Goal: Find specific page/section: Find specific page/section

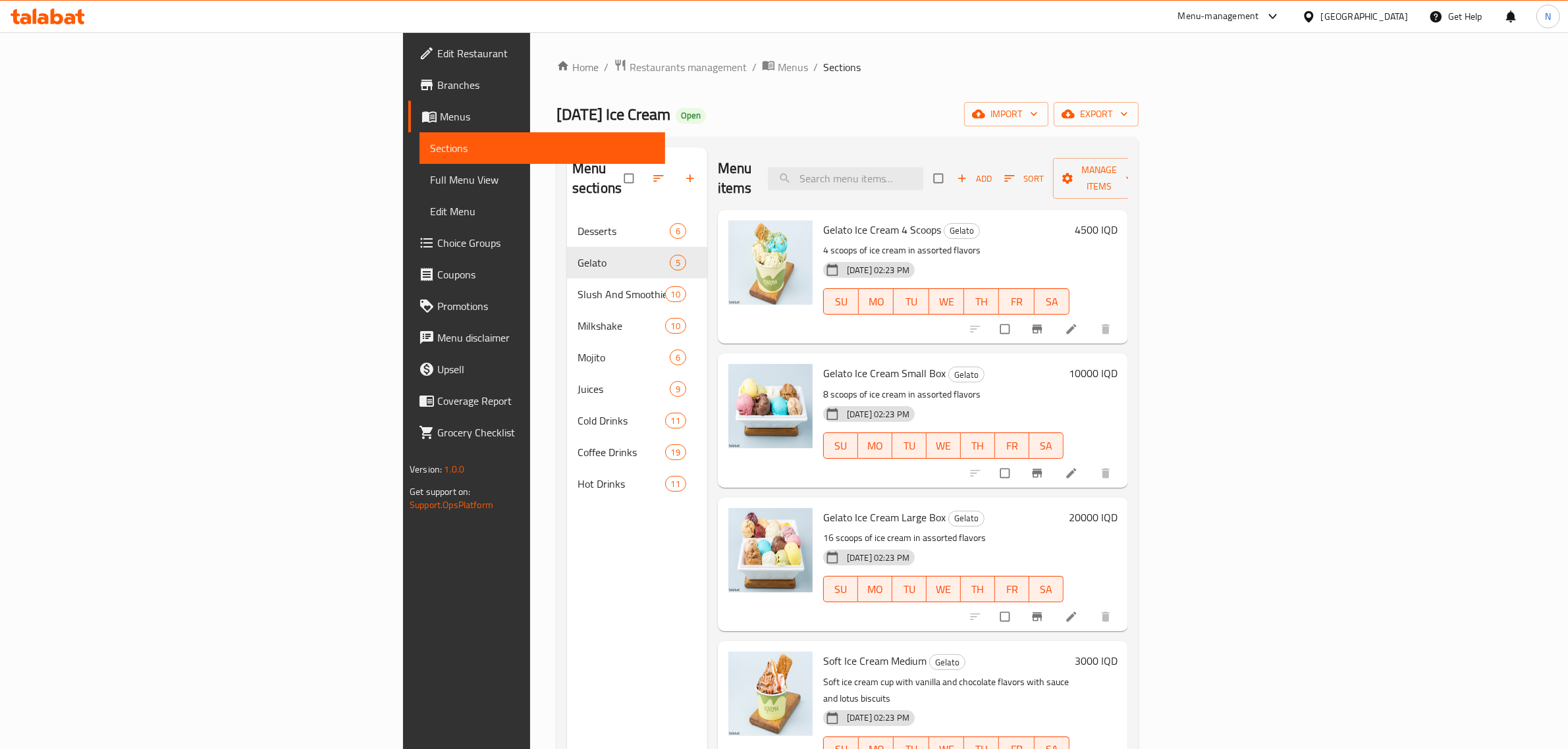
click at [35, 16] on icon at bounding box center [34, 16] width 4 height 15
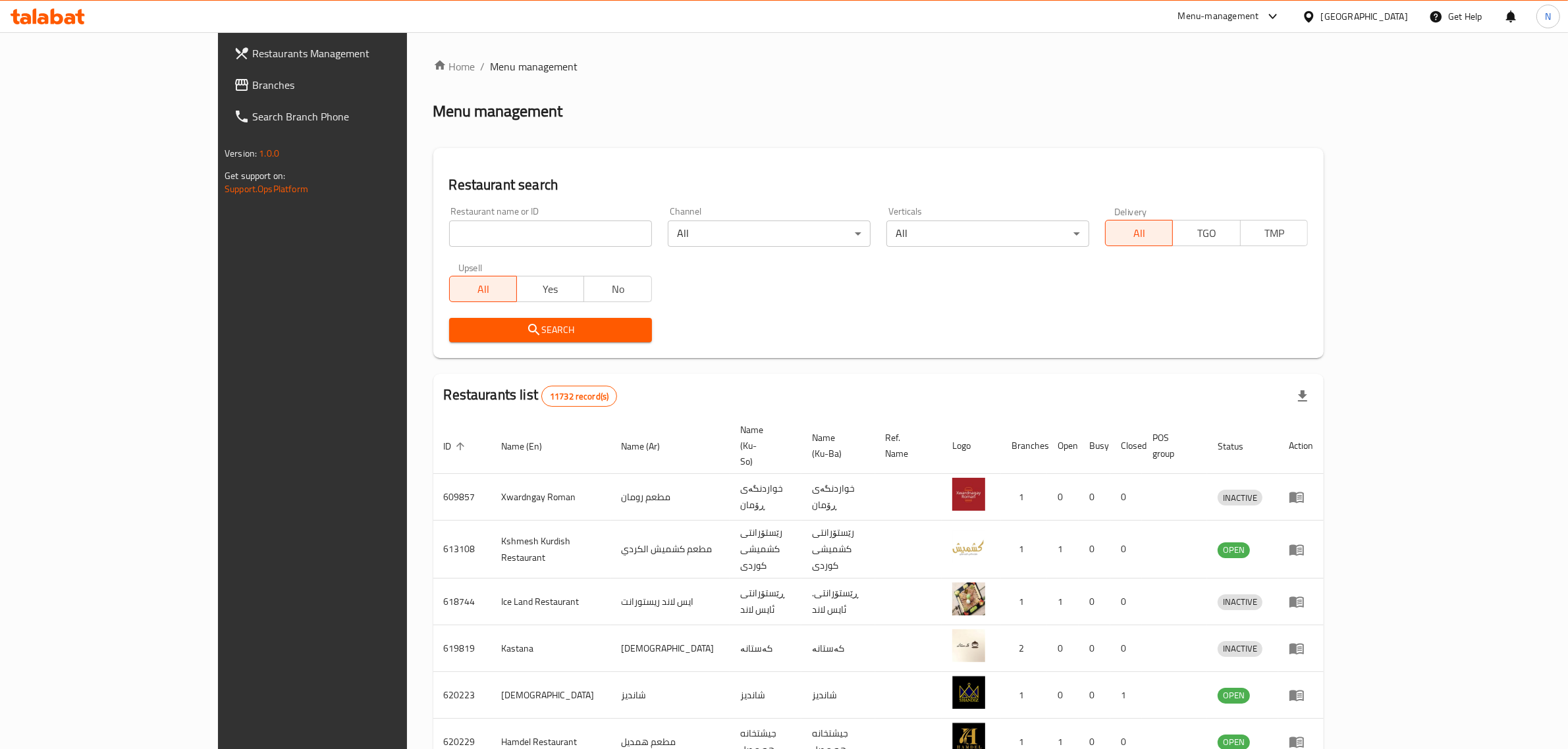
drag, startPoint x: 0, startPoint y: 0, endPoint x: 480, endPoint y: 240, distance: 536.7
click at [480, 240] on input "search" at bounding box center [550, 233] width 202 height 26
paste input "702090"
type input "702090"
click at [532, 336] on span "Search" at bounding box center [550, 330] width 182 height 16
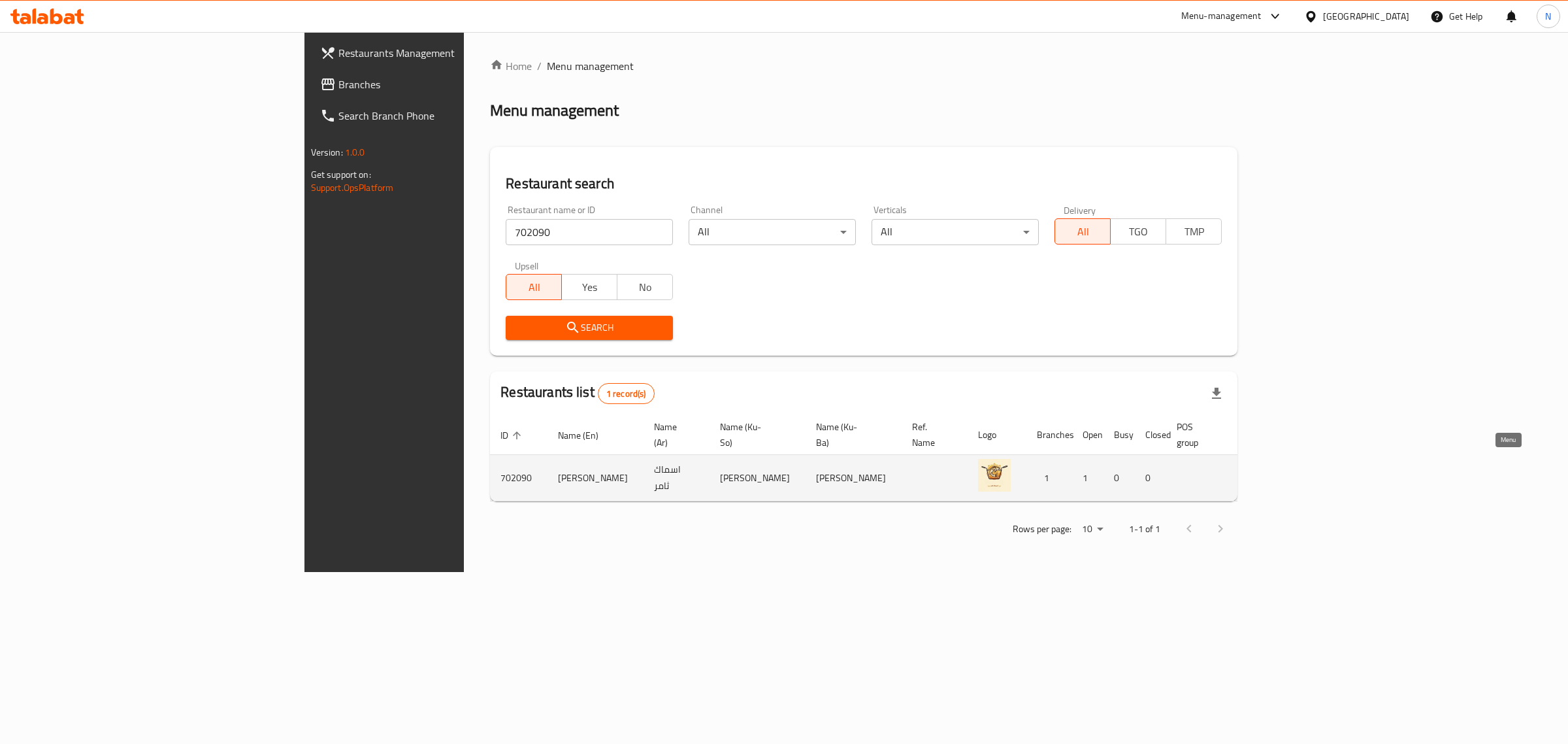
click at [1326, 470] on icon "enhanced table" at bounding box center [1317, 478] width 16 height 16
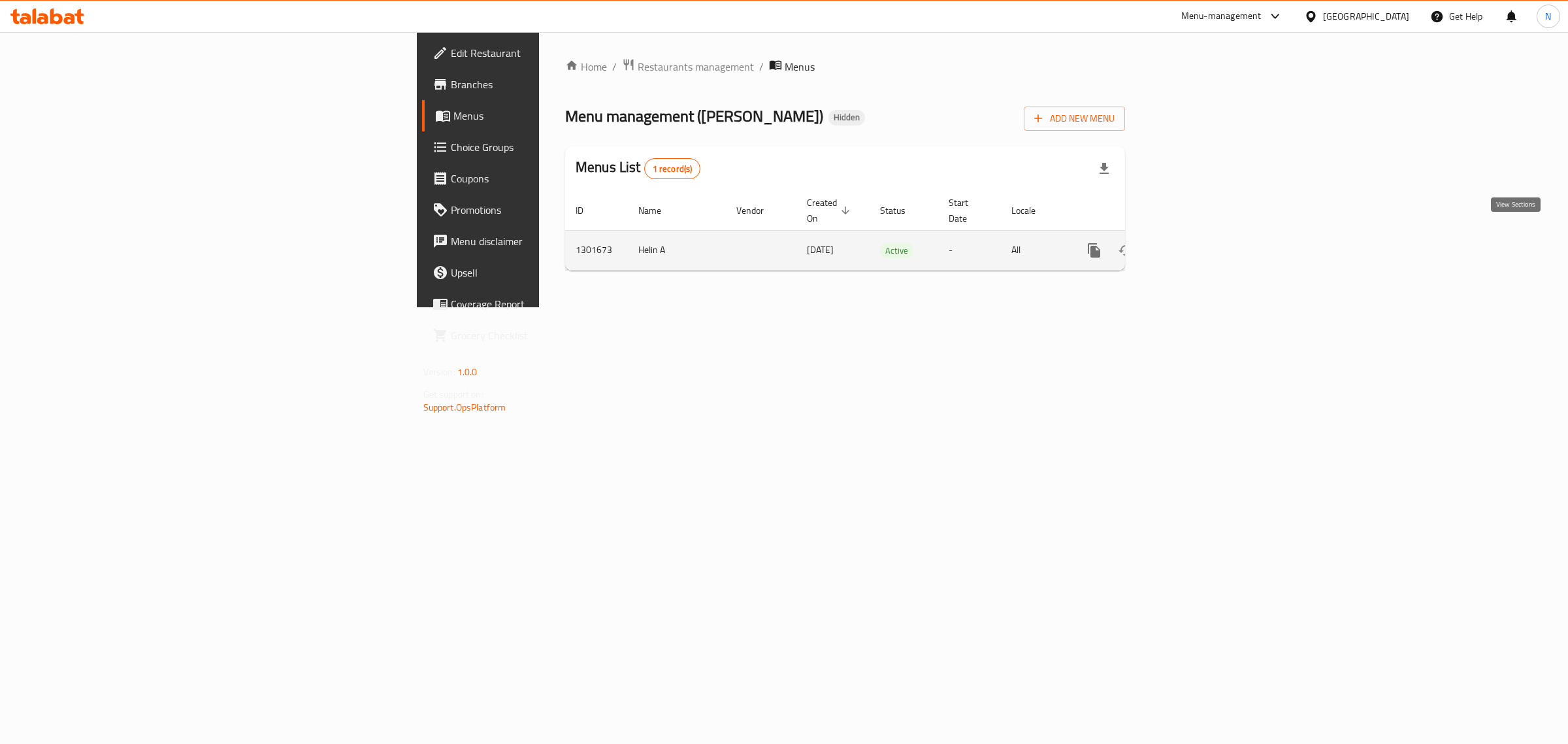
click at [1197, 243] on icon "enhanced table" at bounding box center [1188, 250] width 16 height 16
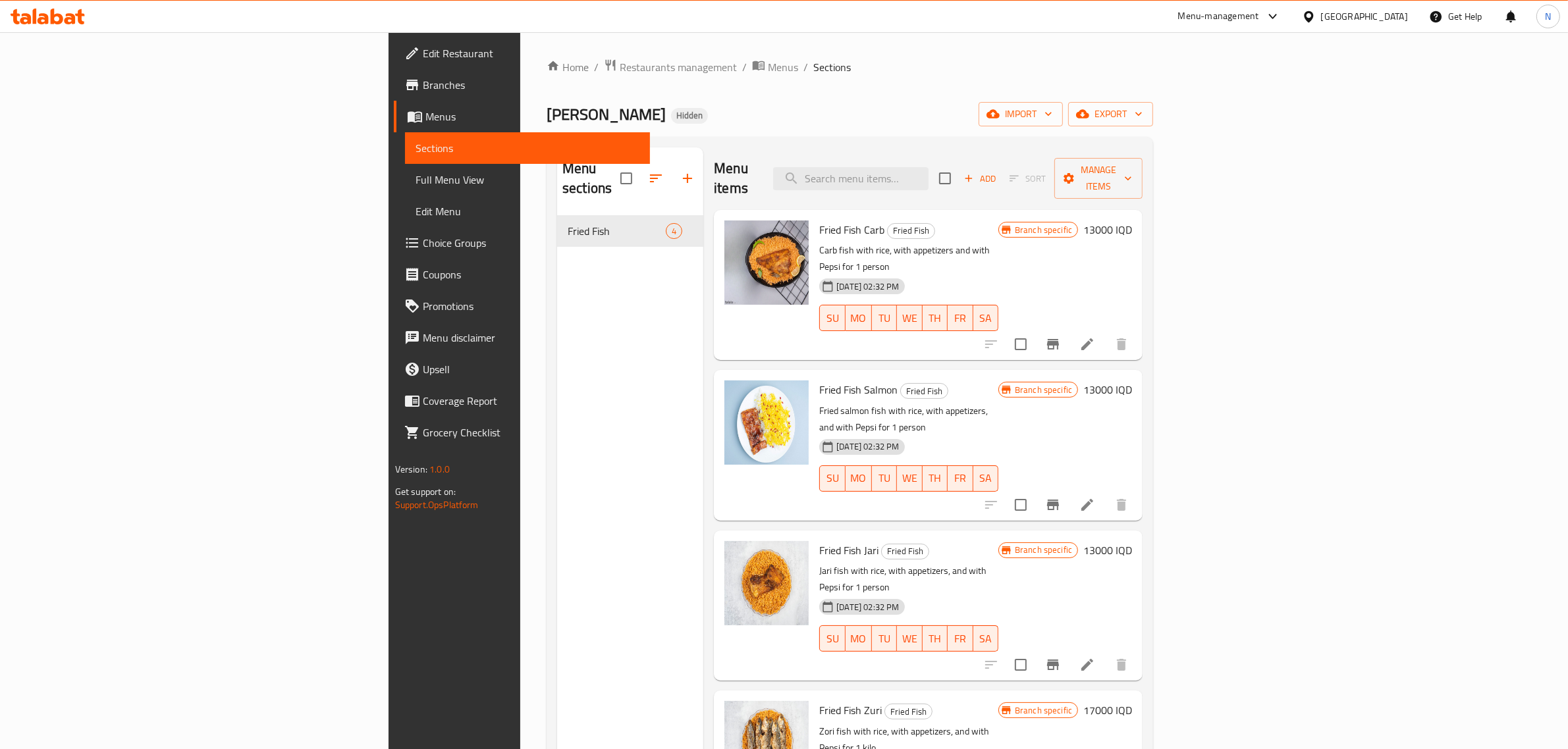
click at [423, 84] on span "Branches" at bounding box center [531, 84] width 217 height 16
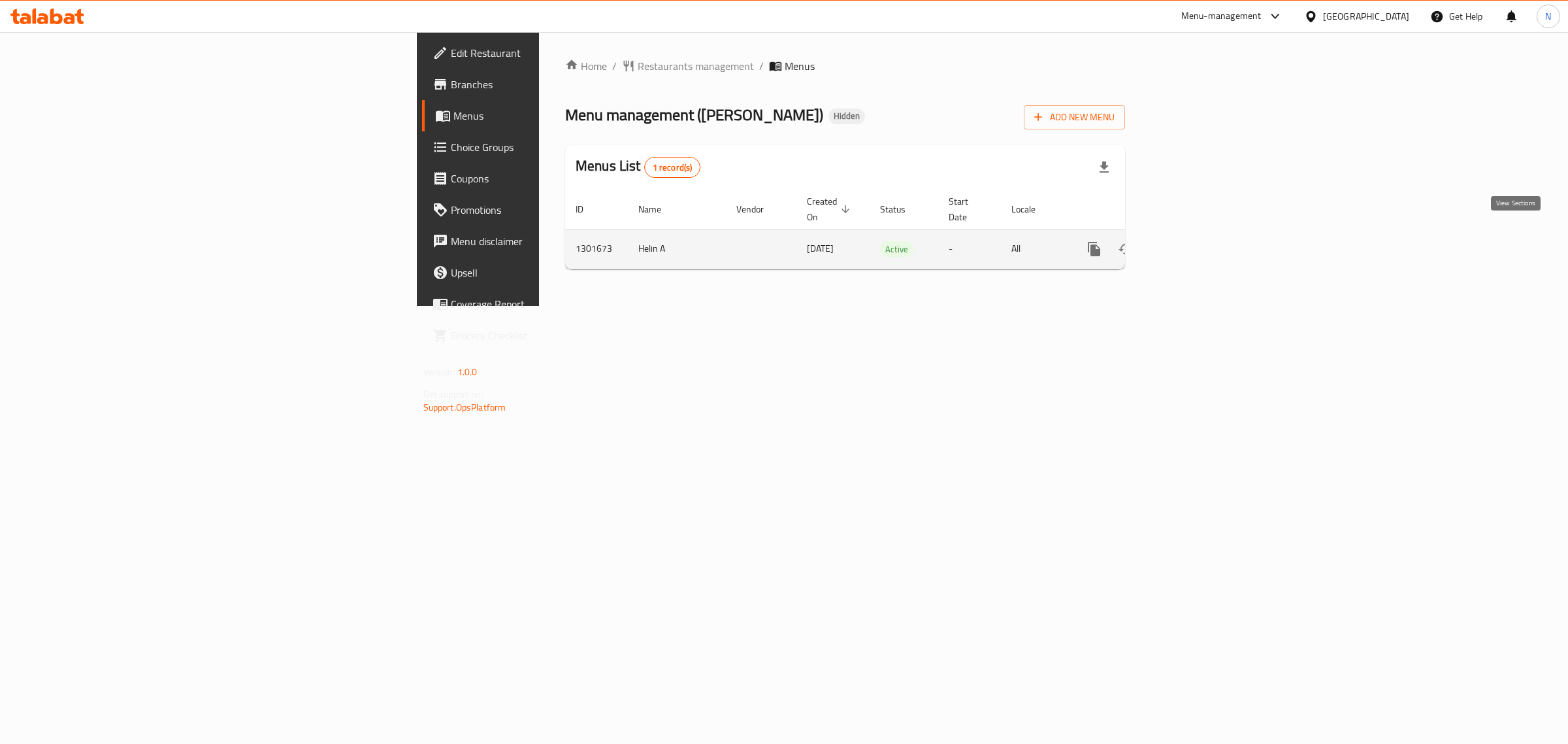
click at [1204, 235] on link "enhanced table" at bounding box center [1188, 249] width 31 height 31
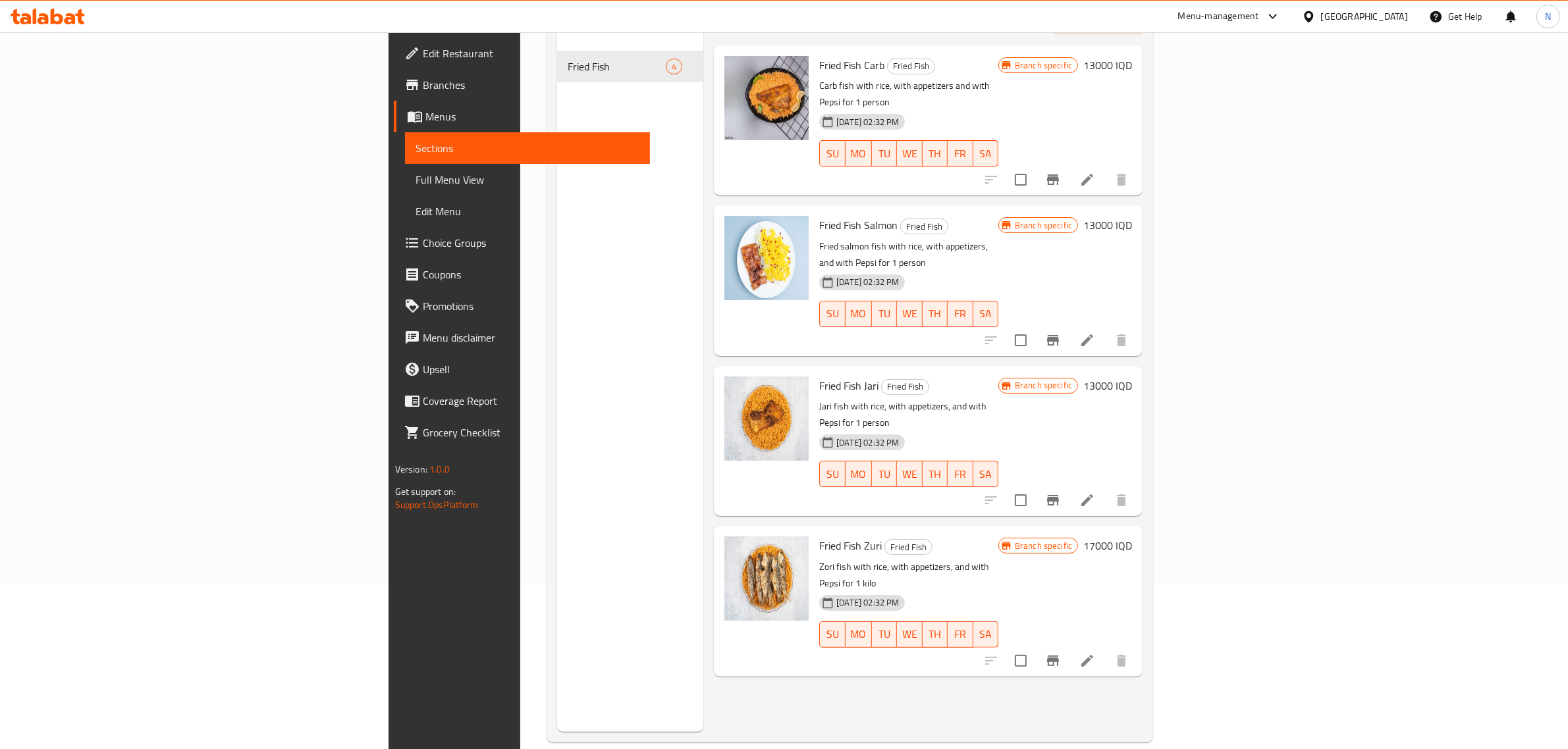
scroll to position [82, 0]
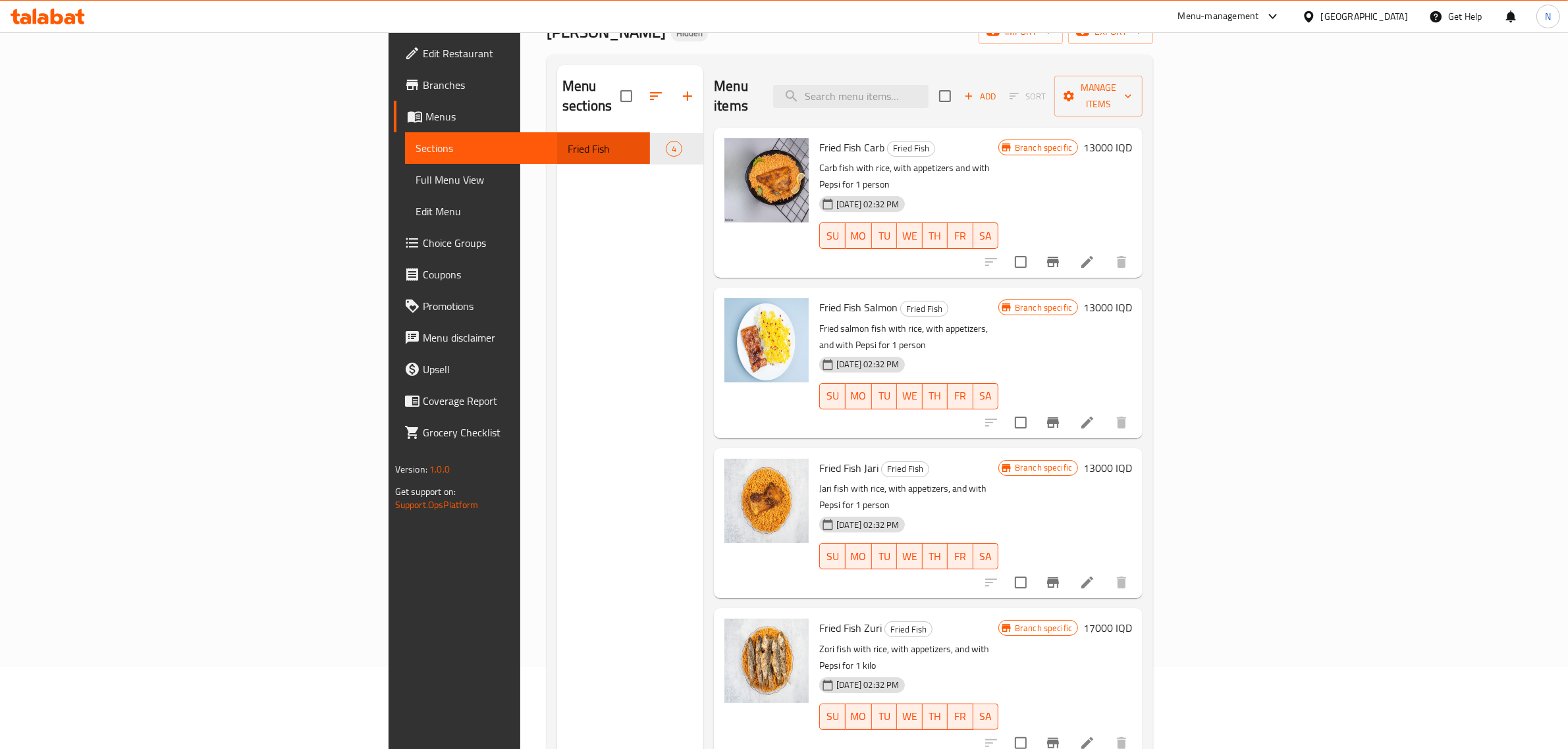
click at [58, 16] on icon at bounding box center [57, 16] width 13 height 16
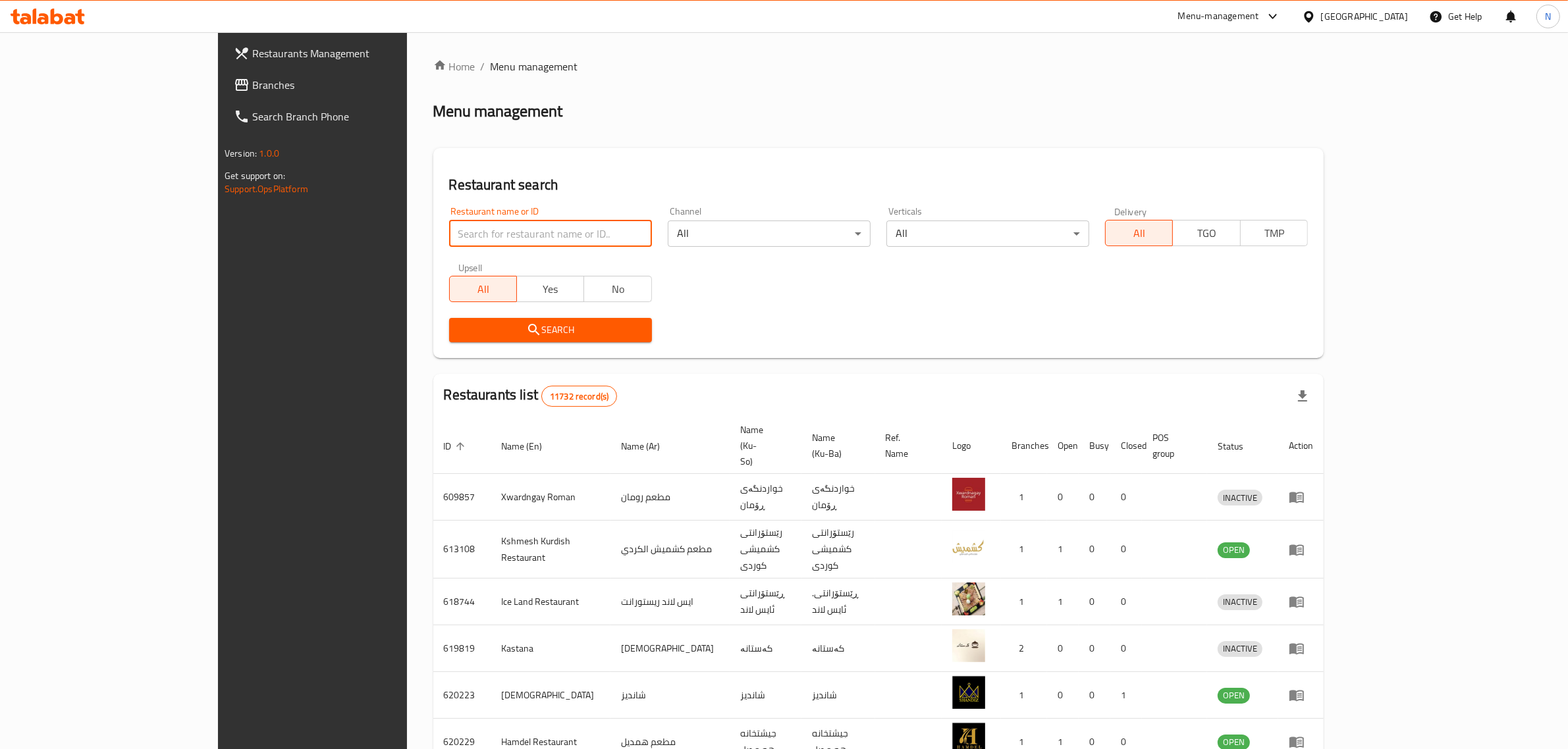
click at [502, 241] on input "search" at bounding box center [550, 233] width 202 height 26
paste input "705439"
type input "705439"
click at [527, 323] on span "Search" at bounding box center [550, 330] width 182 height 16
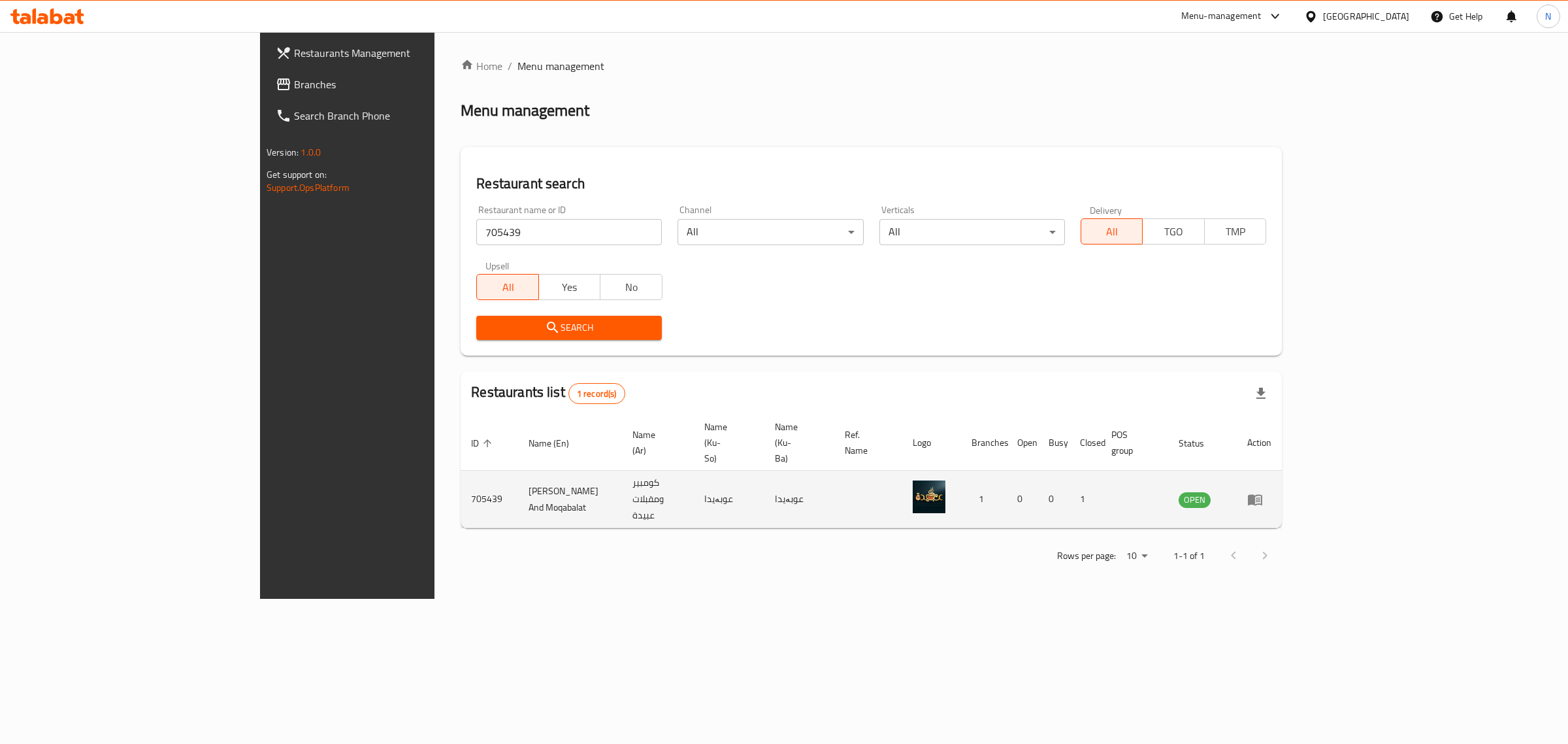
click at [1263, 494] on icon "enhanced table" at bounding box center [1255, 499] width 14 height 11
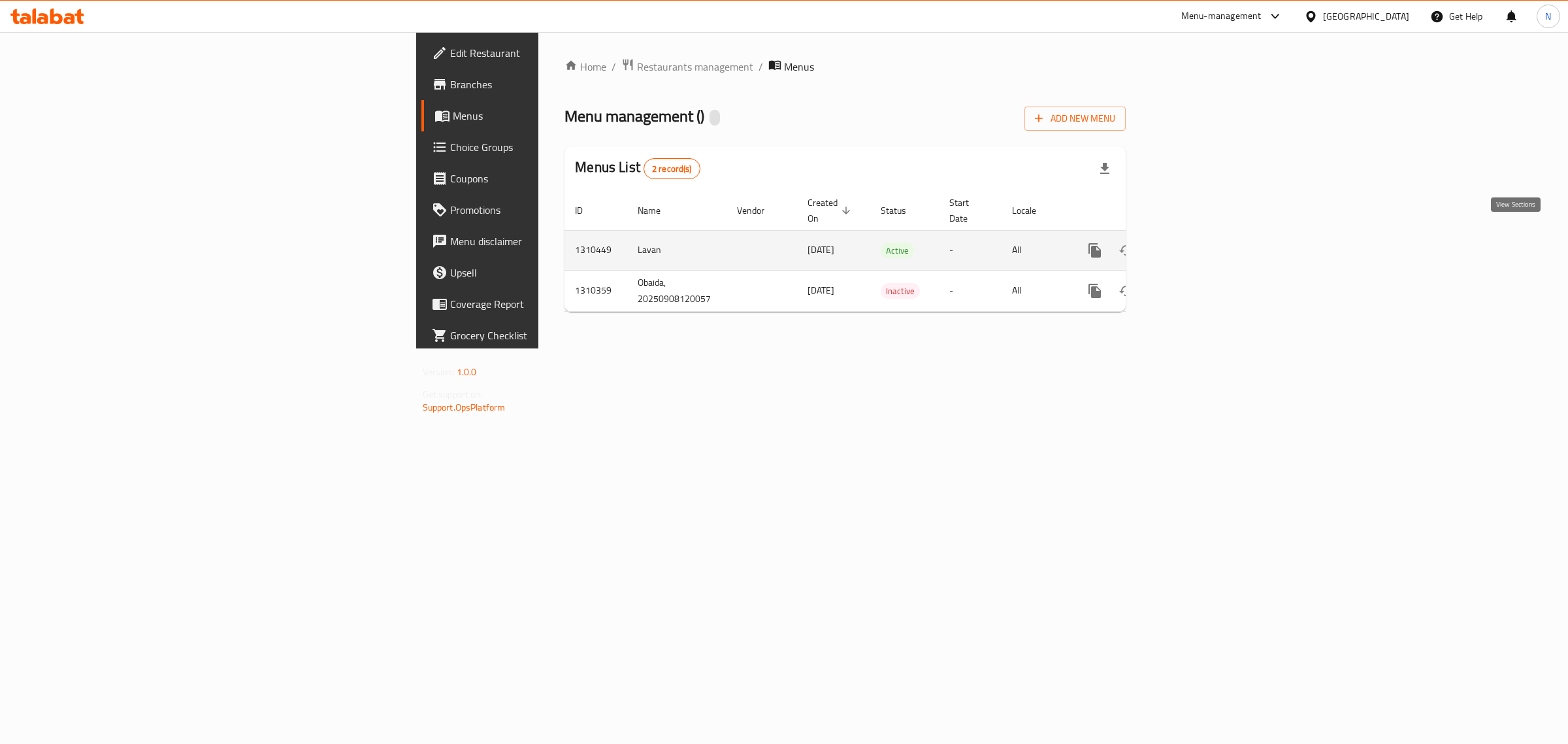
click at [1205, 240] on div "enhanced table" at bounding box center [1142, 250] width 125 height 31
click at [1197, 243] on icon "enhanced table" at bounding box center [1189, 250] width 16 height 16
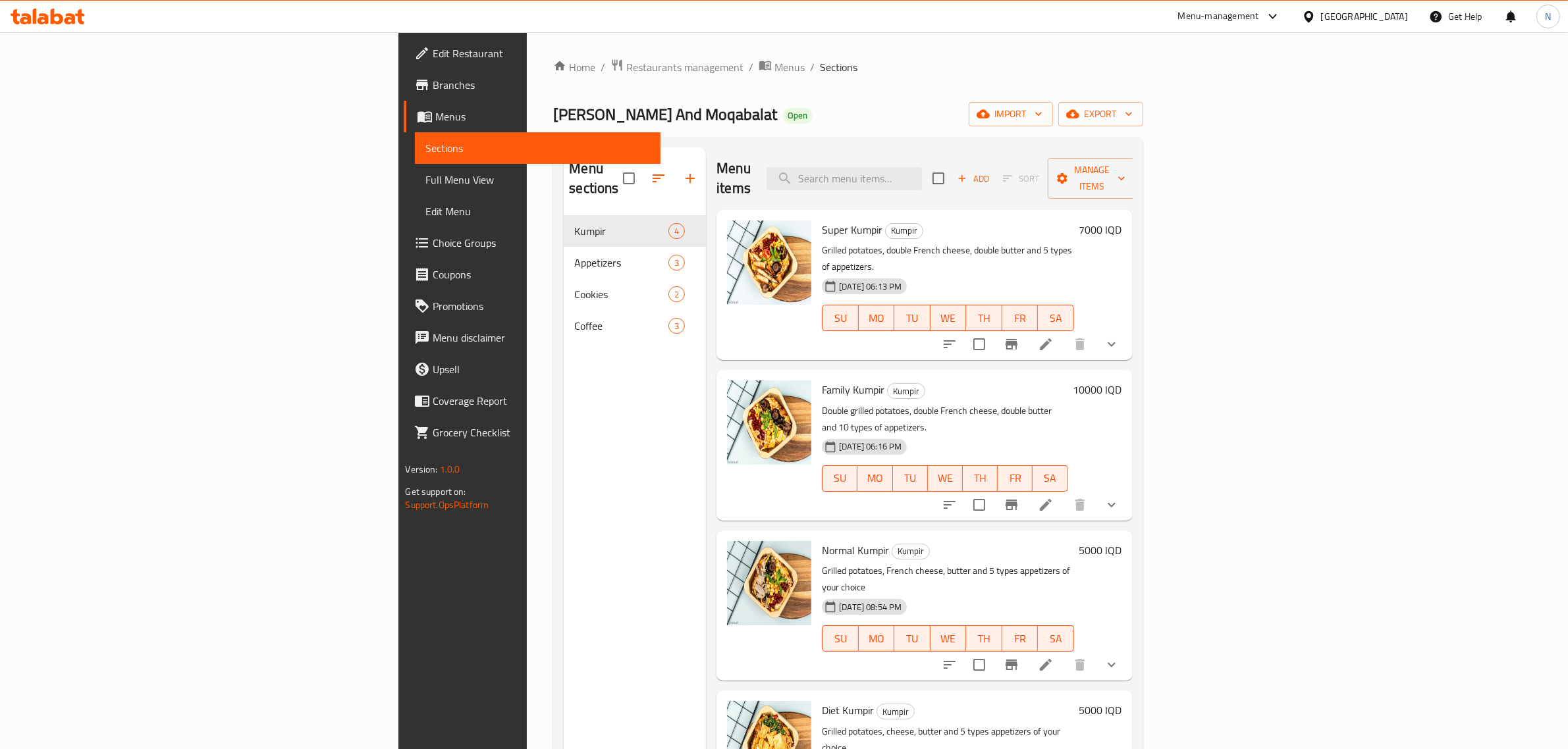
click at [403, 96] on link "Branches" at bounding box center [532, 85] width 257 height 31
